Goal: Task Accomplishment & Management: Manage account settings

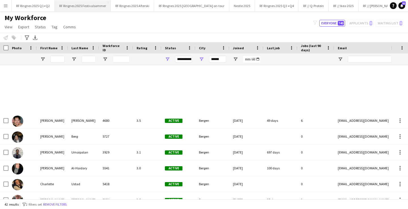
scroll to position [221, 0]
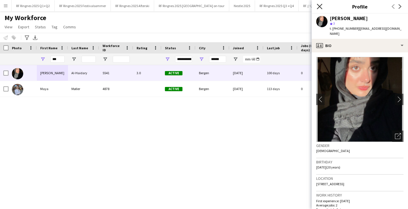
click at [318, 6] on icon "Close pop-in" at bounding box center [319, 6] width 5 height 5
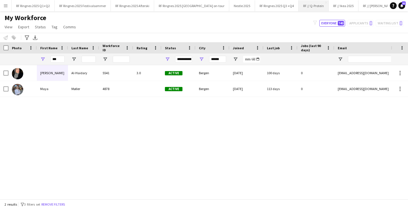
click at [299, 6] on button "RF // Q-Protein Close" at bounding box center [313, 5] width 30 height 11
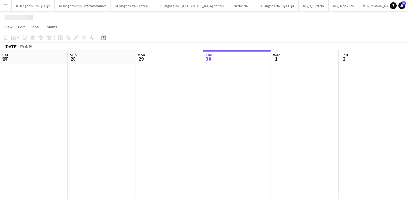
scroll to position [0, 135]
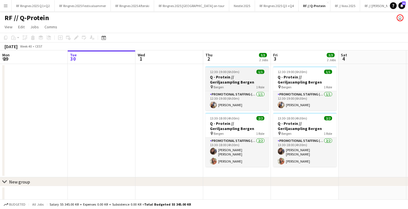
click at [252, 80] on h3 "Q - Protein // Geriljasampling Bergen" at bounding box center [236, 79] width 63 height 10
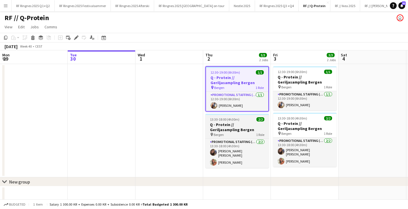
click at [244, 127] on h3 "Q - Protein // Geriljasampling Bergen" at bounding box center [236, 127] width 63 height 10
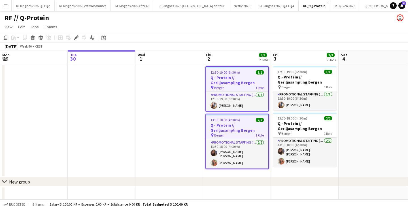
click at [357, 76] on app-date-cell at bounding box center [372, 120] width 68 height 113
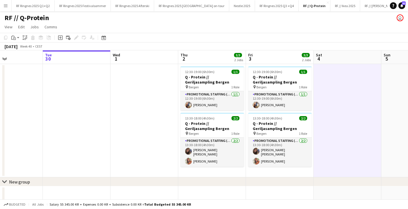
scroll to position [0, 172]
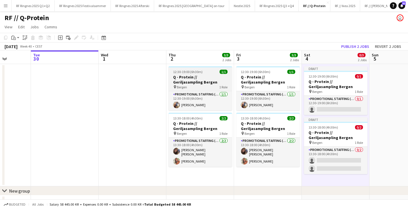
click at [215, 87] on div "pin Bergen 1 Role" at bounding box center [199, 87] width 63 height 5
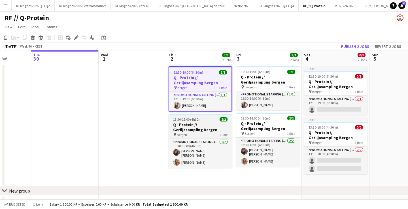
click at [208, 128] on h3 "Q - Protein // Geriljasampling Bergen" at bounding box center [199, 127] width 63 height 10
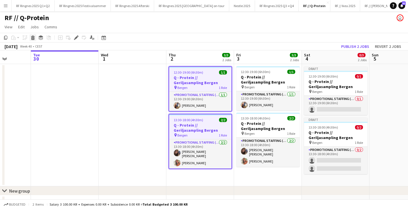
click at [33, 39] on icon "Delete" at bounding box center [33, 37] width 5 height 5
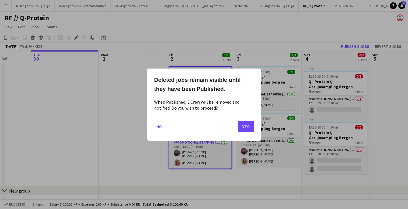
click at [249, 124] on button "Yes" at bounding box center [246, 126] width 16 height 11
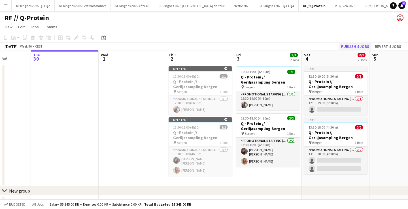
click at [357, 46] on button "Publish 4 jobs" at bounding box center [355, 46] width 33 height 7
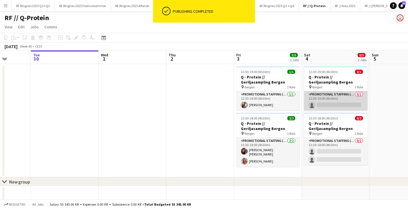
click at [334, 102] on app-card-role "Promotional Staffing (Brand Ambassadors) 0/1 12:30-19:00 (6h30m) single-neutral…" at bounding box center [335, 100] width 63 height 19
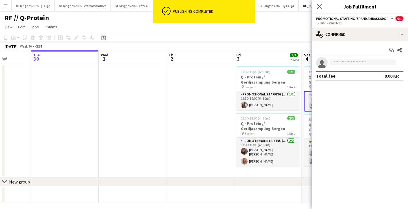
click at [346, 65] on input at bounding box center [363, 62] width 66 height 7
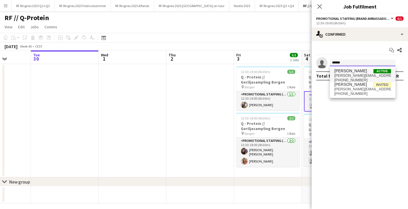
type input "******"
click at [344, 73] on span "Hermine Wold" at bounding box center [350, 71] width 33 height 5
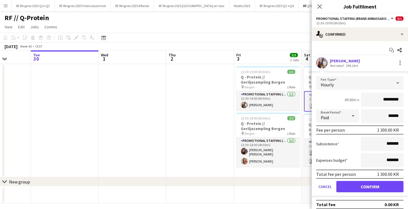
click at [374, 185] on button "Confirm" at bounding box center [369, 186] width 67 height 11
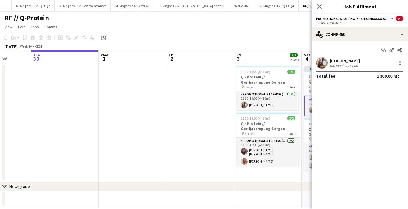
click at [227, 114] on app-date-cell at bounding box center [200, 123] width 68 height 118
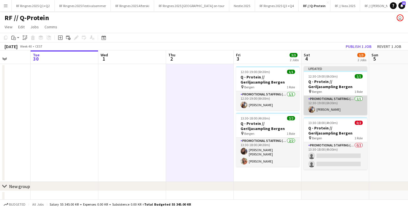
click at [342, 106] on app-card-role "Promotional Staffing (Brand Ambassadors) 1/1 12:30-19:00 (6h30m) Hermine Wold" at bounding box center [335, 105] width 63 height 19
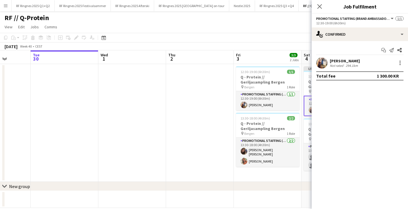
click at [399, 69] on app-confirmed-crew "Hermine Wold Not rated 294.1km Total fee 1 300.00 KR" at bounding box center [359, 68] width 96 height 23
click at [400, 61] on div at bounding box center [399, 62] width 7 height 7
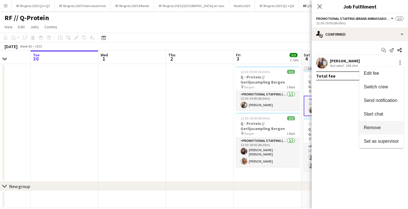
click at [375, 125] on button "Remove" at bounding box center [381, 128] width 44 height 14
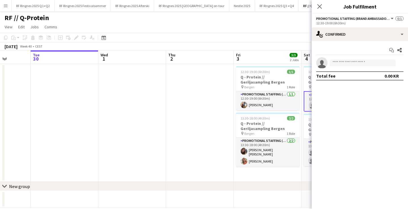
click at [186, 112] on app-date-cell at bounding box center [200, 123] width 68 height 118
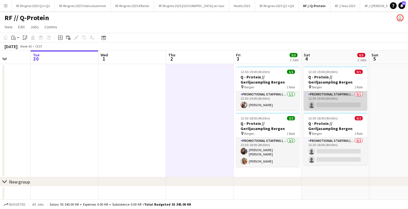
click at [325, 105] on app-card-role "Promotional Staffing (Brand Ambassadors) 0/1 12:30-19:00 (6h30m) single-neutral…" at bounding box center [335, 100] width 63 height 19
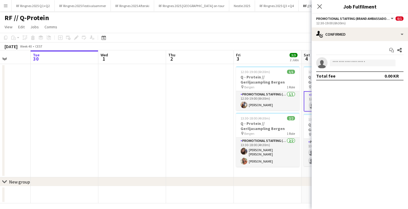
click at [350, 22] on div "12:30-19:00 (6h30m)" at bounding box center [359, 23] width 87 height 4
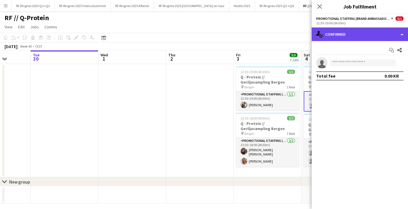
click at [348, 32] on div "single-neutral-actions-check-2 Confirmed" at bounding box center [359, 34] width 96 height 14
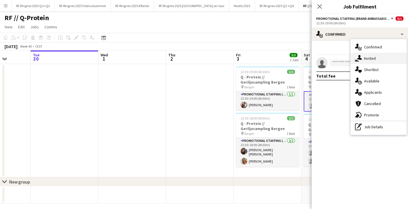
click at [362, 59] on div "single-neutral-actions-share-1 Invited" at bounding box center [378, 58] width 56 height 11
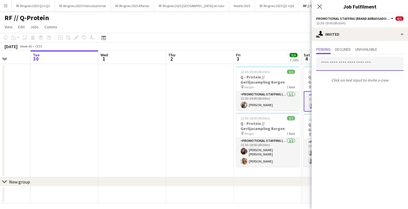
click at [346, 65] on input "text" at bounding box center [359, 64] width 87 height 14
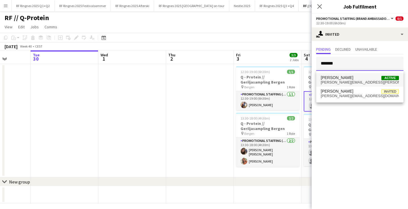
type input "*******"
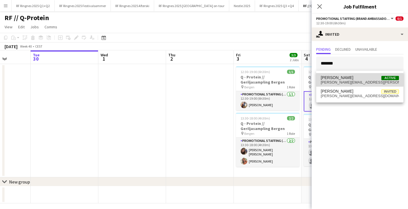
click at [343, 80] on span "Hermine Wold" at bounding box center [337, 77] width 33 height 5
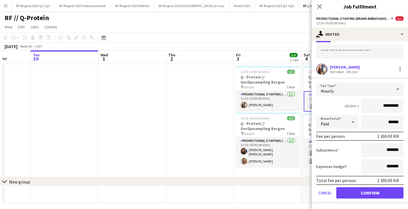
scroll to position [24, 0]
click at [374, 191] on button "Confirm" at bounding box center [369, 192] width 67 height 11
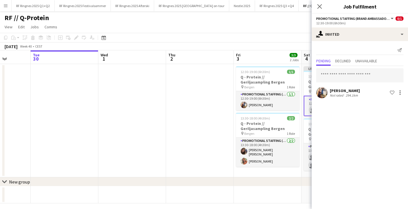
scroll to position [0, 0]
click at [190, 119] on app-date-cell at bounding box center [200, 120] width 68 height 113
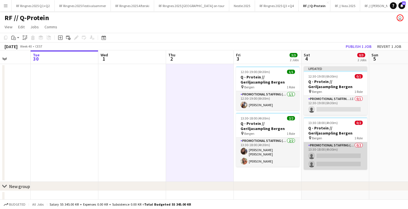
click at [337, 159] on app-card-role "Promotional Staffing (Brand Ambassadors) 0/2 13:30-18:00 (4h30m) single-neutral…" at bounding box center [335, 155] width 63 height 27
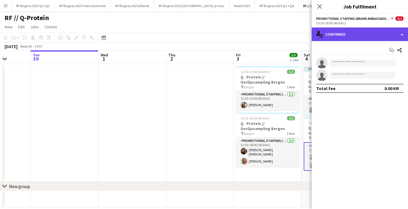
click at [345, 32] on div "single-neutral-actions-check-2 Confirmed" at bounding box center [359, 34] width 96 height 14
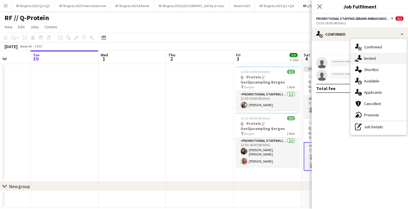
click at [357, 56] on icon "single-neutral-actions-share-1" at bounding box center [358, 58] width 7 height 7
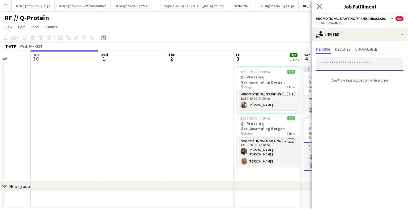
click at [359, 66] on input "text" at bounding box center [359, 64] width 87 height 14
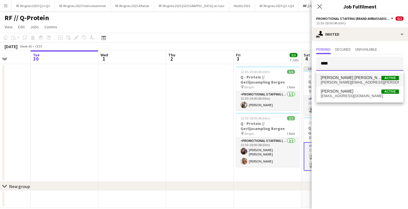
type input "****"
click at [352, 76] on span "Rebecka Roald Active" at bounding box center [360, 77] width 78 height 5
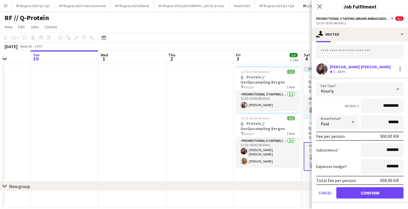
scroll to position [24, 0]
click at [362, 195] on button "Confirm" at bounding box center [369, 192] width 67 height 11
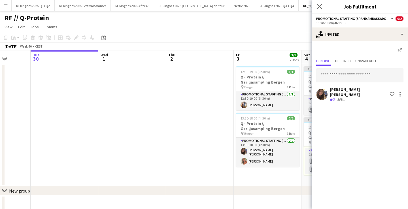
scroll to position [0, 0]
click at [198, 138] on app-date-cell at bounding box center [200, 125] width 68 height 122
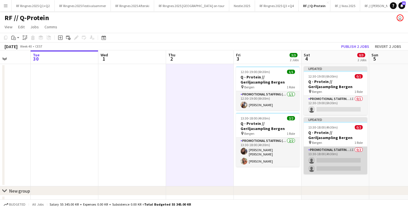
click at [337, 160] on app-card-role "Promotional Staffing (Brand Ambassadors) 1I 0/2 13:30-18:00 (4h30m) single-neut…" at bounding box center [335, 160] width 63 height 27
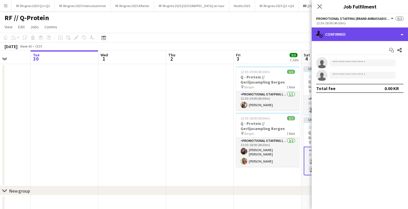
click at [356, 37] on div "single-neutral-actions-check-2 Confirmed" at bounding box center [359, 34] width 96 height 14
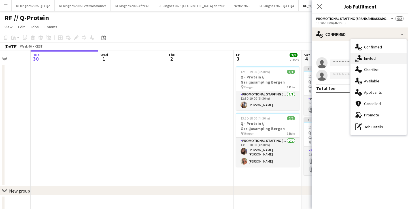
click at [366, 61] on div "single-neutral-actions-share-1 Invited" at bounding box center [378, 58] width 56 height 11
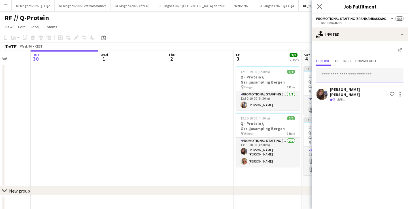
click at [359, 74] on input "text" at bounding box center [359, 75] width 87 height 14
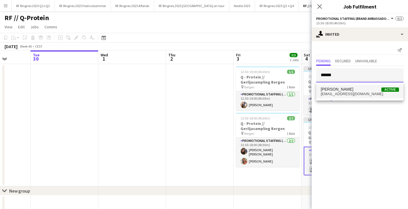
type input "******"
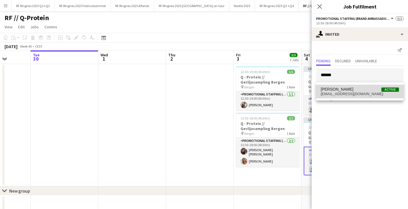
click at [357, 94] on span "amandagrusd@gmail.com" at bounding box center [360, 94] width 78 height 5
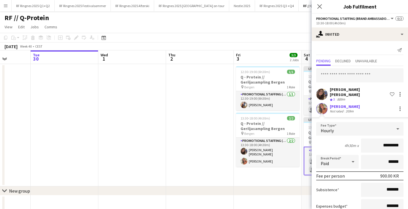
click at [184, 159] on app-date-cell at bounding box center [200, 125] width 68 height 122
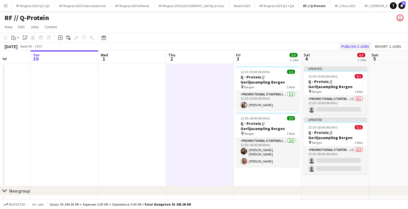
click at [350, 49] on button "Publish 2 jobs" at bounding box center [355, 46] width 33 height 7
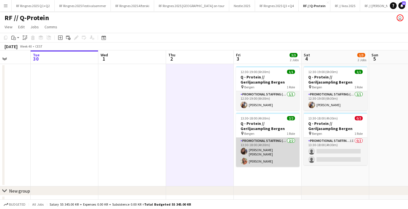
click at [271, 155] on app-card-role "Promotional Staffing (Brand Ambassadors) 2/2 13:30-18:00 (4h30m) Rebecka Roald …" at bounding box center [267, 152] width 63 height 29
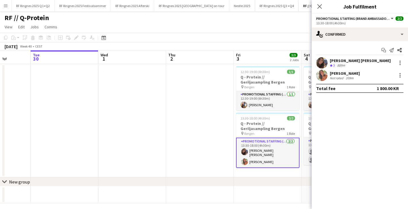
click at [322, 60] on app-user-avatar at bounding box center [321, 62] width 11 height 11
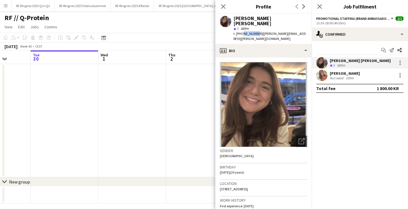
drag, startPoint x: 241, startPoint y: 28, endPoint x: 254, endPoint y: 28, distance: 13.0
click at [254, 31] on span "t. +4745292646" at bounding box center [247, 33] width 29 height 4
copy span "45292646"
click at [321, 76] on app-user-avatar at bounding box center [321, 75] width 11 height 11
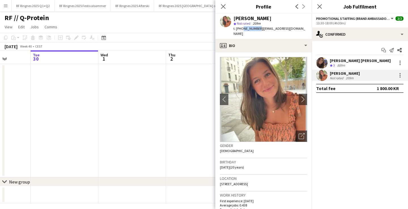
drag, startPoint x: 241, startPoint y: 29, endPoint x: 255, endPoint y: 29, distance: 14.7
click at [255, 29] on div "t. +4794802869 | amandagrusd@gmail.com" at bounding box center [270, 31] width 74 height 10
copy span "94802869"
click at [157, 109] on app-date-cell at bounding box center [132, 120] width 68 height 113
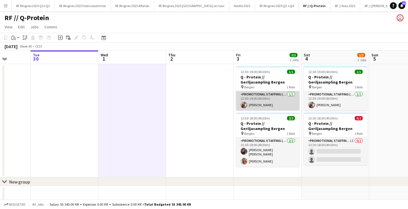
click at [242, 101] on app-card-role "Promotional Staffing (Brand Ambassadors) 1/1 12:30-19:00 (6h30m) Hermine Wold" at bounding box center [267, 100] width 63 height 19
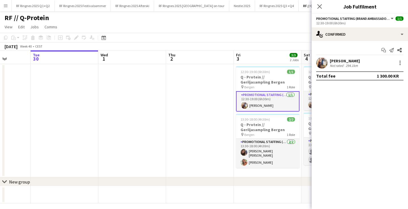
click at [322, 65] on app-user-avatar at bounding box center [321, 62] width 11 height 11
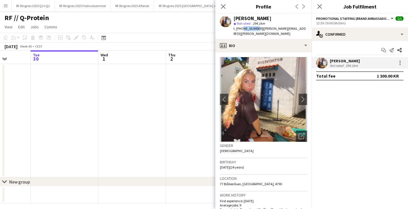
drag, startPoint x: 240, startPoint y: 28, endPoint x: 255, endPoint y: 30, distance: 14.6
click at [255, 30] on span "t. +4746864458" at bounding box center [247, 28] width 29 height 4
copy span "46864458"
click at [176, 74] on app-date-cell at bounding box center [200, 120] width 68 height 113
